Goal: Task Accomplishment & Management: Manage account settings

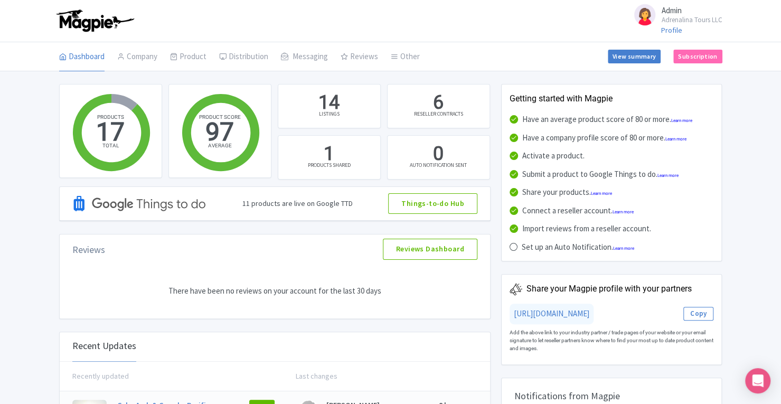
click at [0, 0] on link "Connections" at bounding box center [0, 0] width 0 height 0
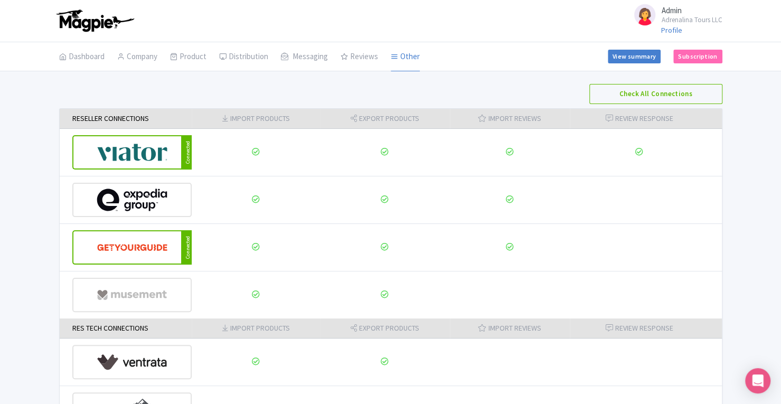
scroll to position [139, 0]
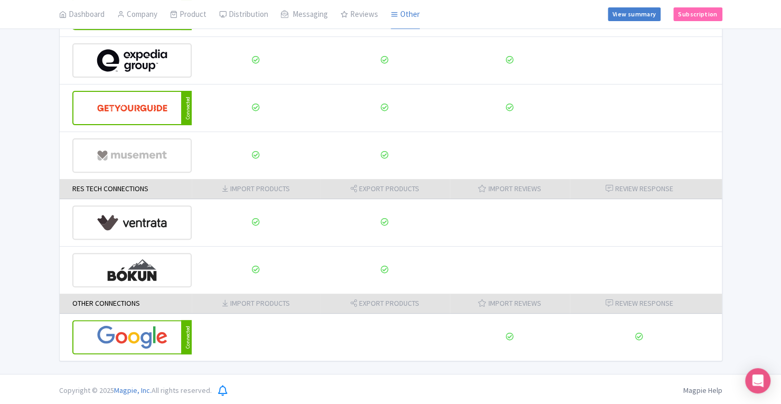
click at [122, 263] on img at bounding box center [132, 270] width 71 height 32
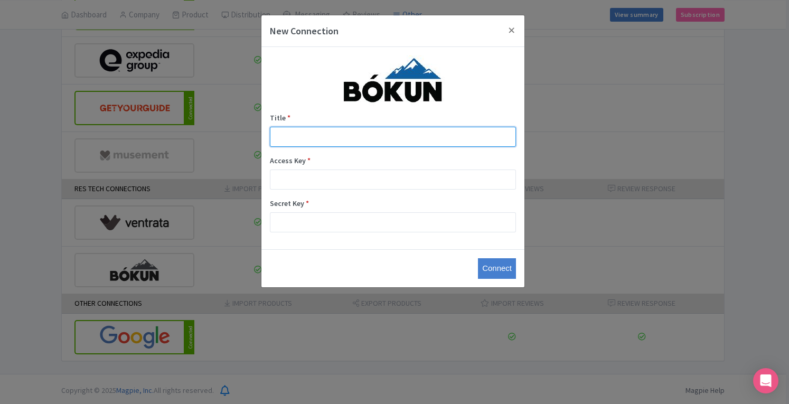
click at [396, 138] on input "Title *" at bounding box center [393, 137] width 246 height 20
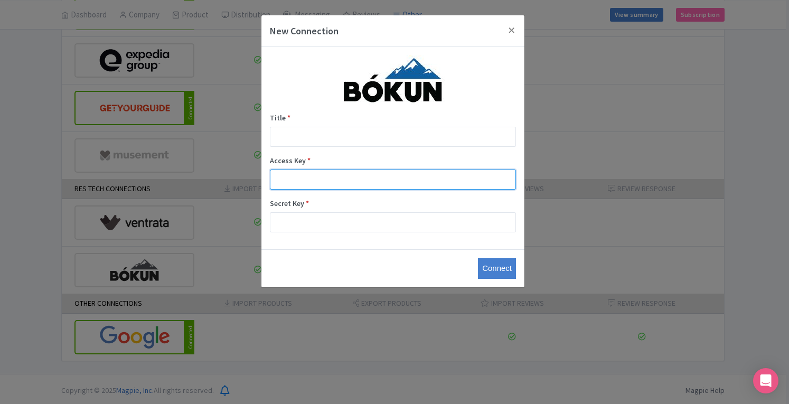
click at [355, 183] on input "Access Key *" at bounding box center [393, 180] width 246 height 20
paste input "10d49131625e4c6cbccc73c5439d5d63"
type input "10d49131625e4c6cbccc73c5439d5d63"
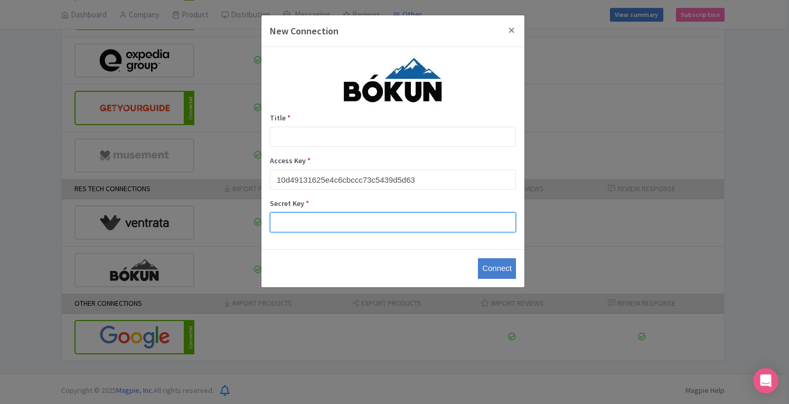
click at [352, 221] on input "Secret Key *" at bounding box center [393, 222] width 246 height 20
paste input "7fa4bc7d143d4768af8cb2884efadccc"
type input "7fa4bc7d143d4768af8cb2884efadccc"
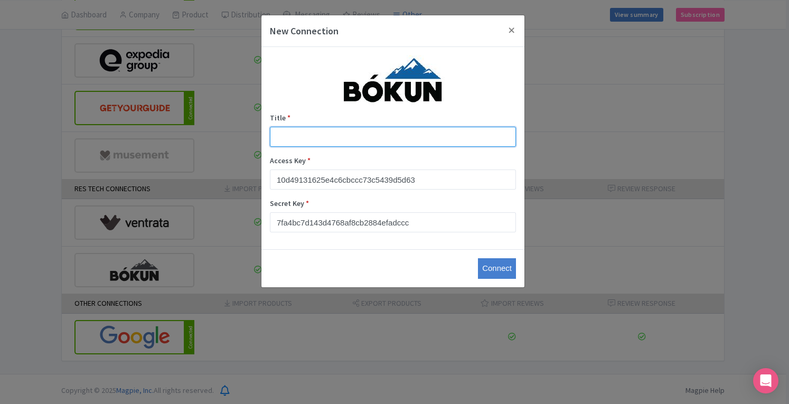
click at [318, 142] on input "Title *" at bounding box center [393, 137] width 246 height 20
type input "Magpie - bokun"
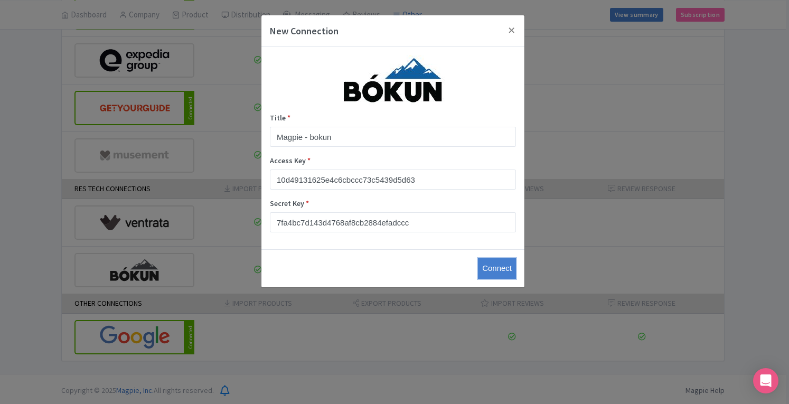
click at [508, 271] on input "Connect" at bounding box center [497, 268] width 38 height 21
click at [493, 267] on input "Connect" at bounding box center [497, 268] width 38 height 21
click at [488, 267] on input "Connect" at bounding box center [497, 268] width 38 height 21
click at [487, 268] on input "Connect" at bounding box center [497, 268] width 38 height 21
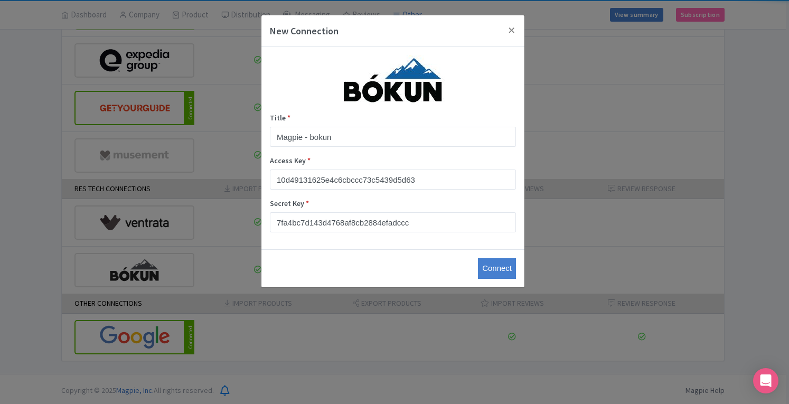
click at [487, 268] on input "Connect" at bounding box center [497, 268] width 38 height 21
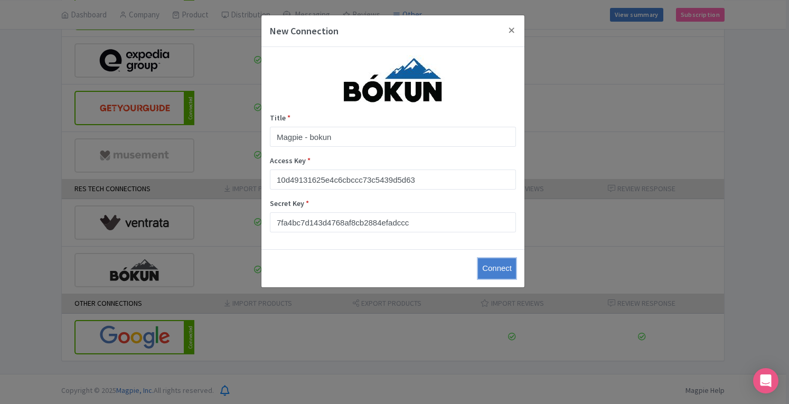
click at [487, 268] on input "Connect" at bounding box center [497, 268] width 38 height 21
click at [514, 31] on button "Close" at bounding box center [511, 30] width 25 height 30
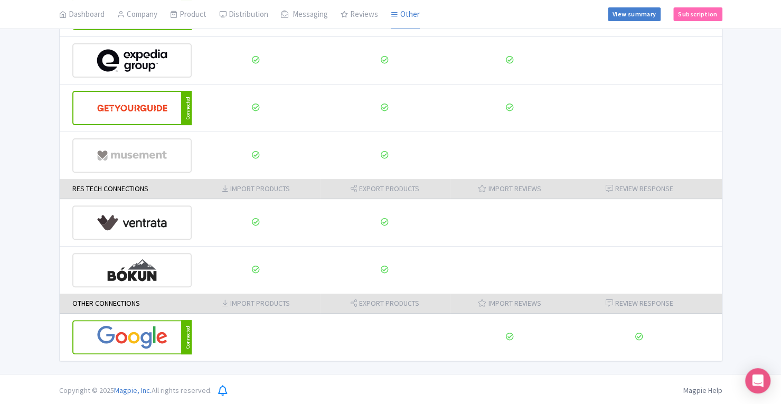
scroll to position [0, 0]
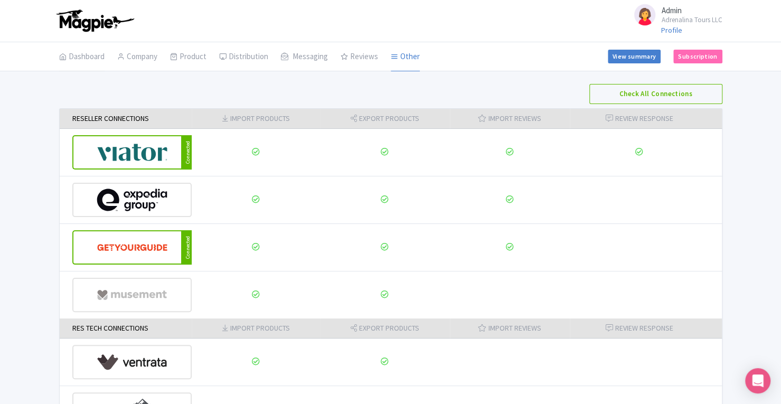
click at [77, 58] on link "Dashboard" at bounding box center [81, 57] width 45 height 30
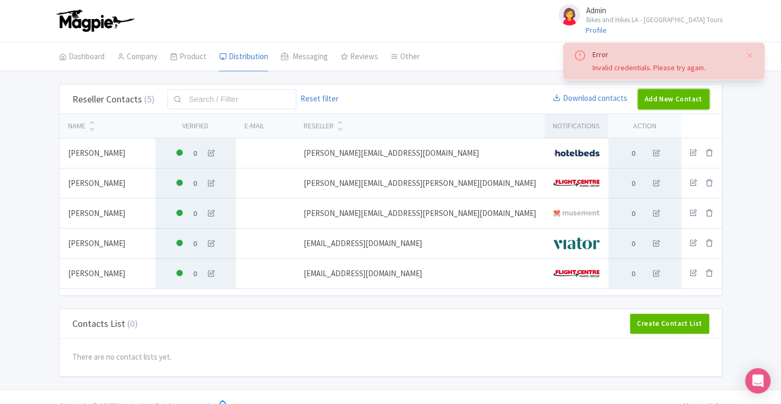
click at [668, 104] on link "Add New Contact" at bounding box center [673, 99] width 71 height 20
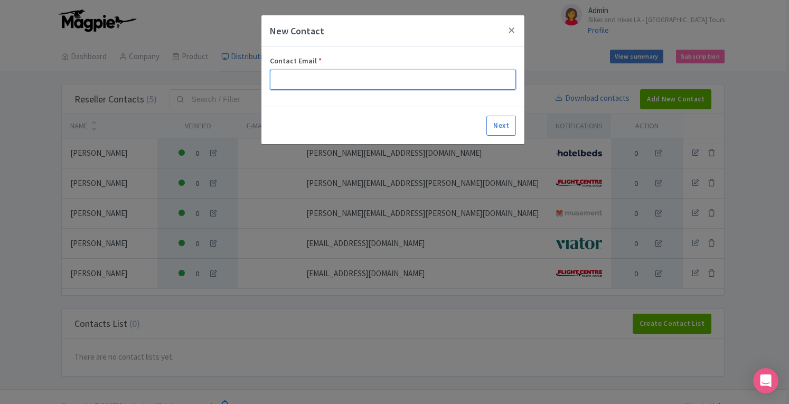
click at [431, 85] on input "Contact Email *" at bounding box center [393, 80] width 246 height 20
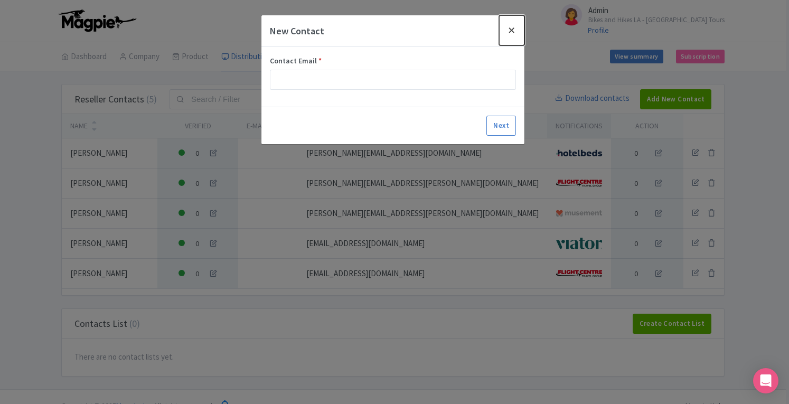
click at [514, 30] on button "Close" at bounding box center [511, 30] width 25 height 30
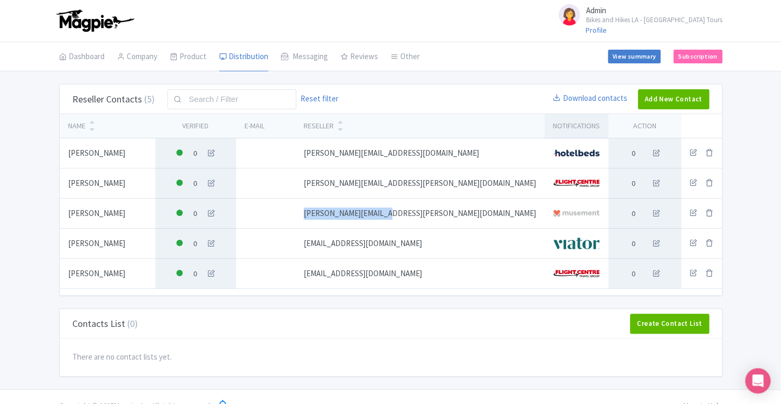
drag, startPoint x: 399, startPoint y: 218, endPoint x: 484, endPoint y: 215, distance: 84.6
click at [484, 215] on td "[PERSON_NAME][EMAIL_ADDRESS][PERSON_NAME][DOMAIN_NAME]" at bounding box center [419, 214] width 249 height 30
copy td "[PERSON_NAME][EMAIL_ADDRESS][PERSON_NAME][DOMAIN_NAME]"
click at [758, 163] on div "Error Invalid credentials. Please try again. Reseller Contacts (5) Reset filter…" at bounding box center [390, 230] width 781 height 293
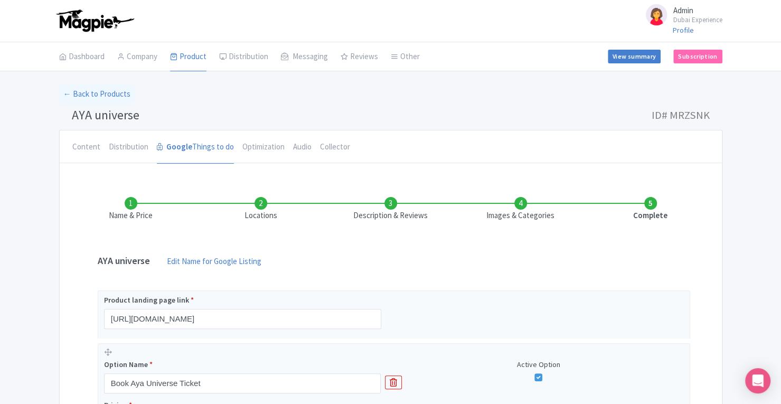
click at [522, 206] on li "Images & Categories" at bounding box center [521, 209] width 130 height 25
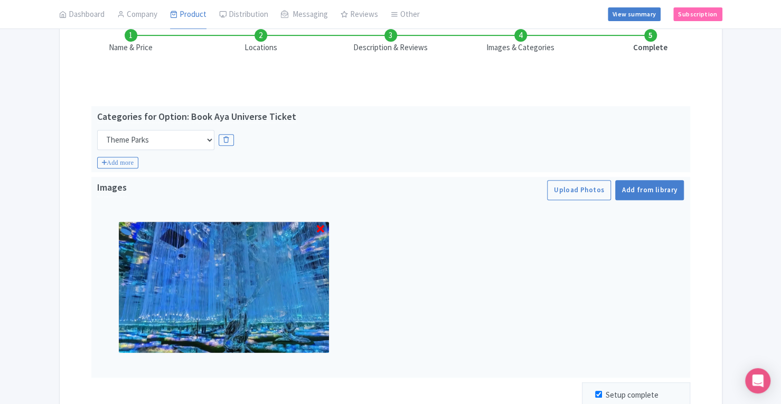
scroll to position [170, 0]
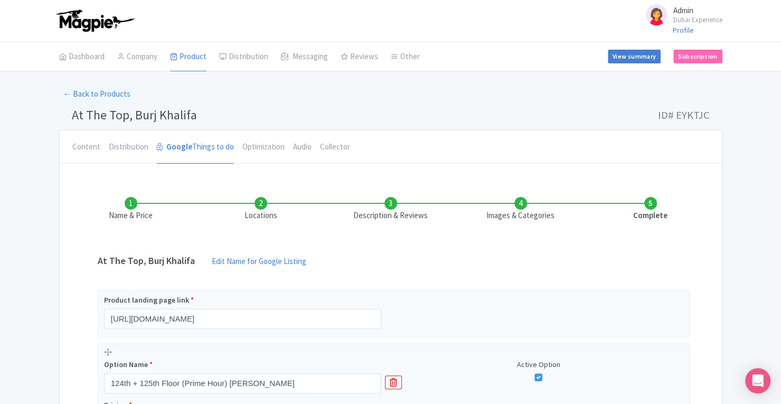
click at [519, 202] on li "Images & Categories" at bounding box center [521, 209] width 130 height 25
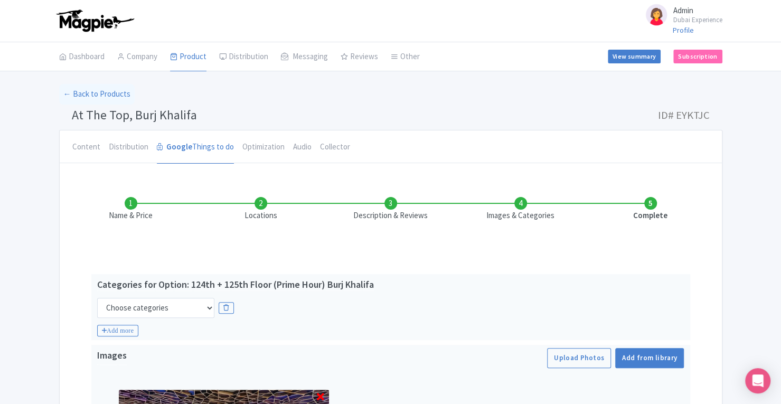
scroll to position [157, 0]
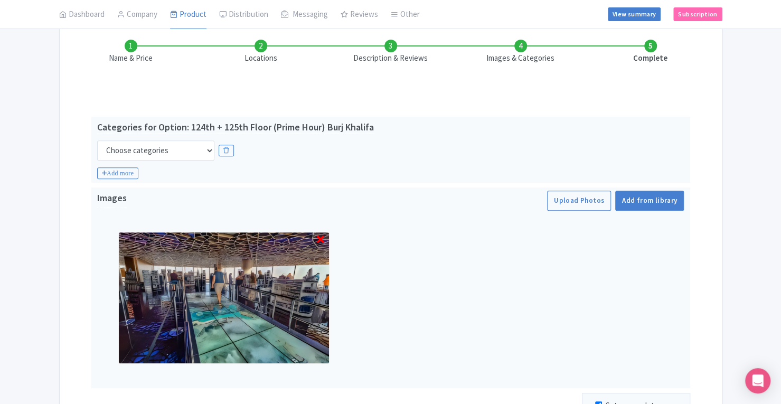
click at [208, 279] on img at bounding box center [223, 298] width 211 height 132
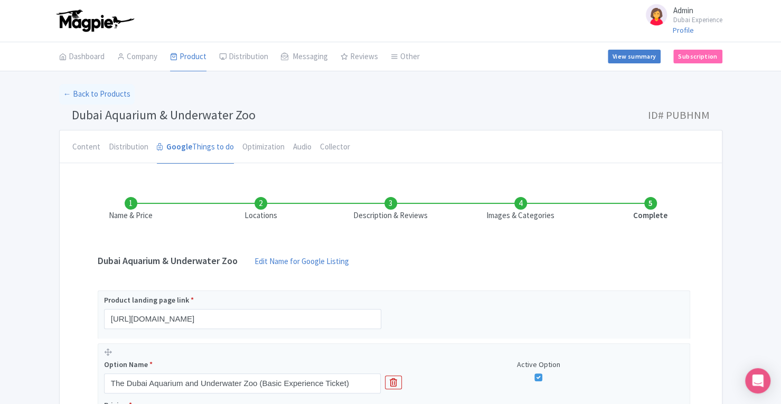
click at [518, 204] on li "Images & Categories" at bounding box center [521, 209] width 130 height 25
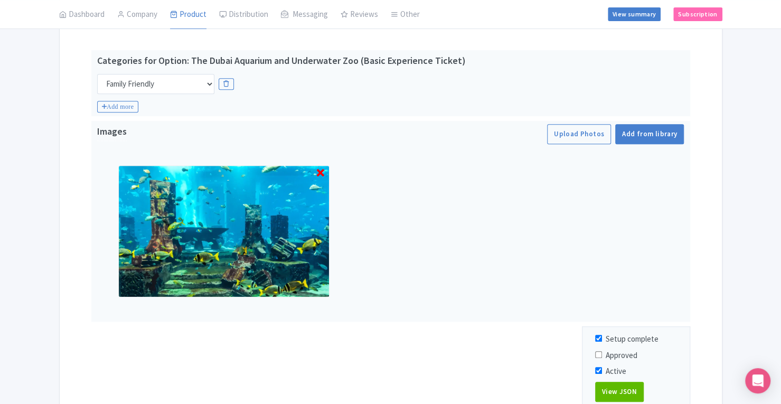
scroll to position [232, 0]
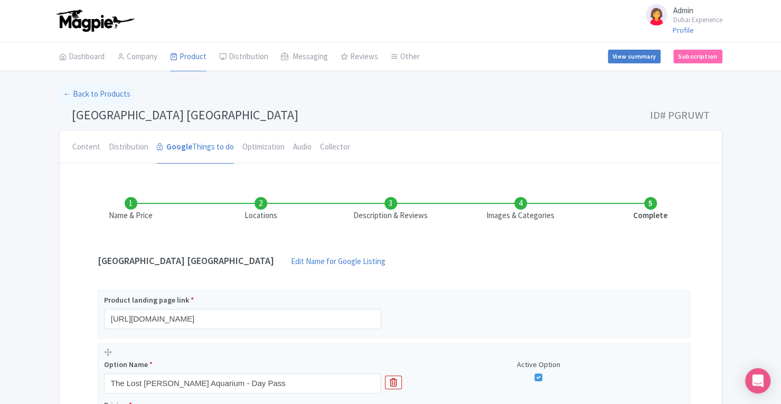
click at [515, 208] on li "Images & Categories" at bounding box center [521, 209] width 130 height 25
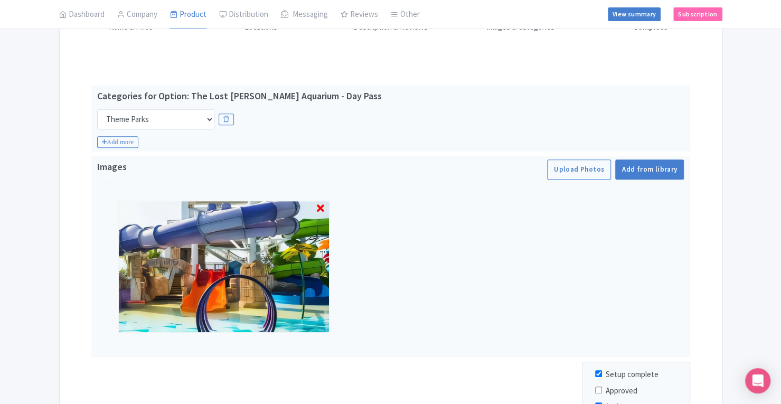
scroll to position [198, 0]
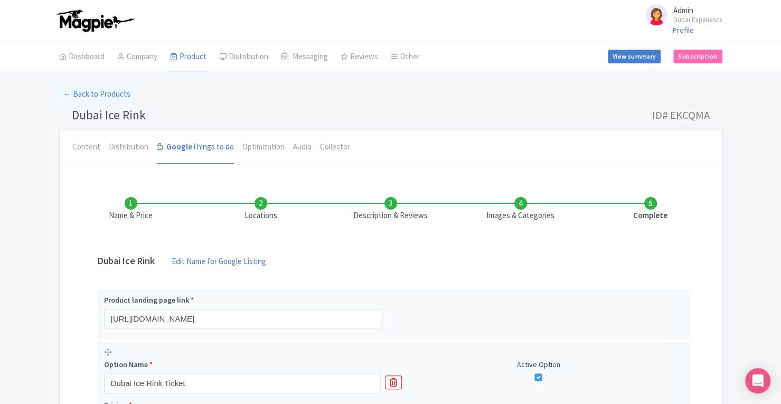
click at [524, 206] on li "Images & Categories" at bounding box center [521, 209] width 130 height 25
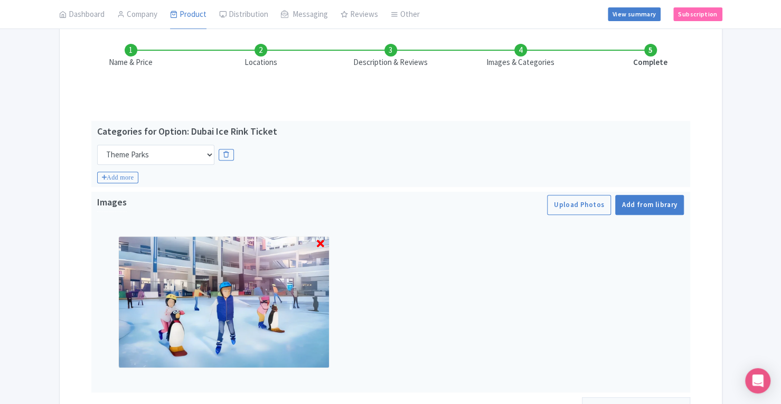
scroll to position [154, 0]
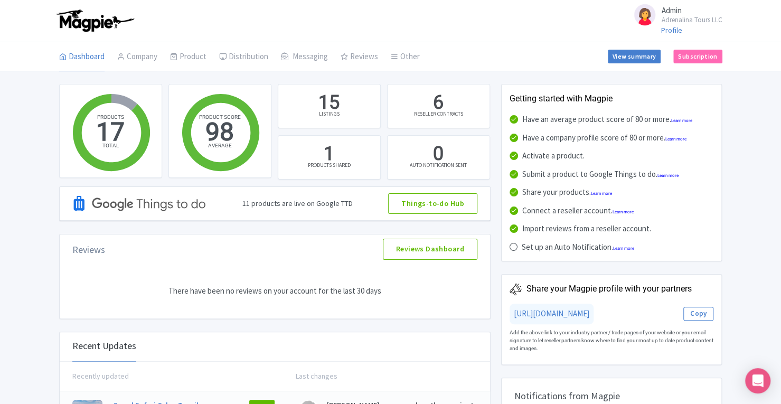
click at [148, 55] on link "Company" at bounding box center [137, 57] width 40 height 30
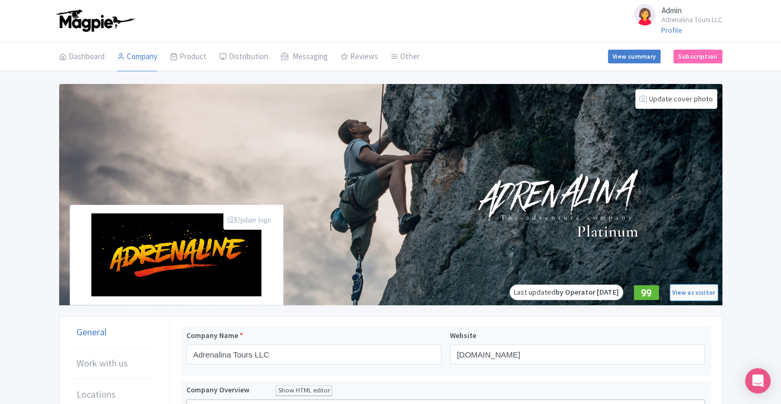
click at [248, 57] on link "Distribution" at bounding box center [243, 57] width 49 height 30
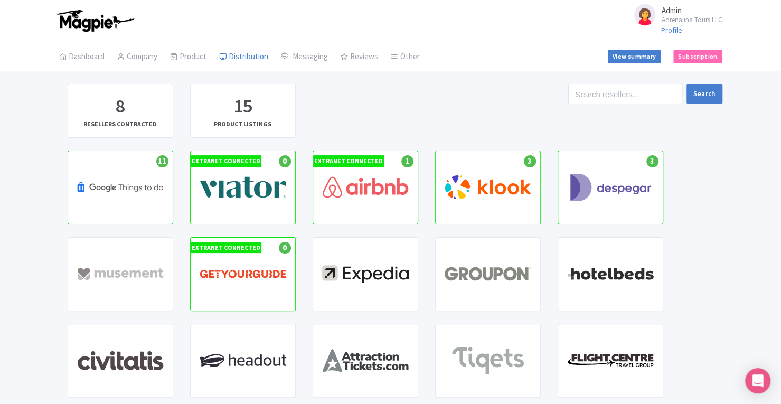
click at [0, 0] on link "My Products" at bounding box center [0, 0] width 0 height 0
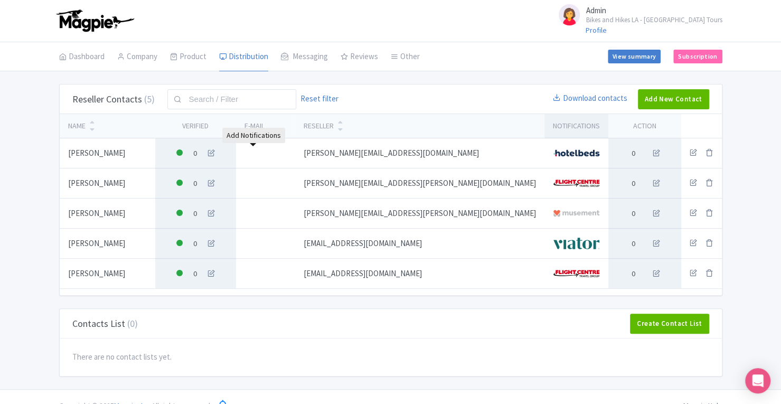
click at [217, 152] on icon at bounding box center [212, 153] width 12 height 12
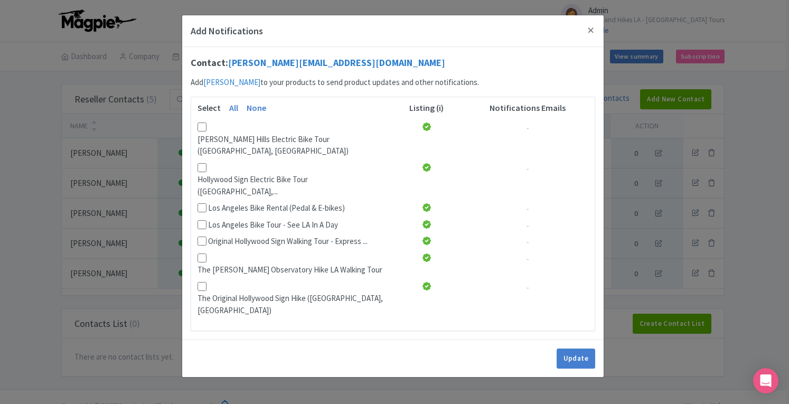
click at [386, 340] on div "Update" at bounding box center [393, 359] width 422 height 38
click at [767, 226] on div "Add Notifications Contact: [PERSON_NAME][EMAIL_ADDRESS][DOMAIN_NAME] Add [PERSO…" at bounding box center [394, 202] width 789 height 404
